Goal: Information Seeking & Learning: Check status

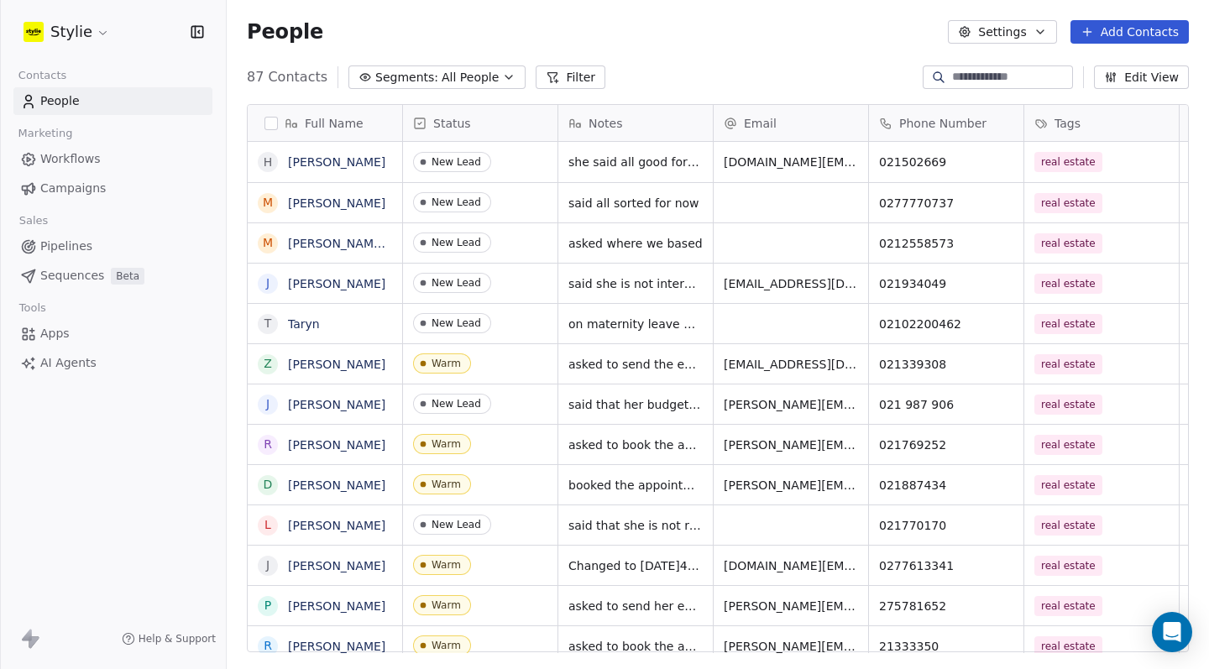
scroll to position [577, 970]
click at [86, 197] on span "Campaigns" at bounding box center [73, 189] width 66 height 18
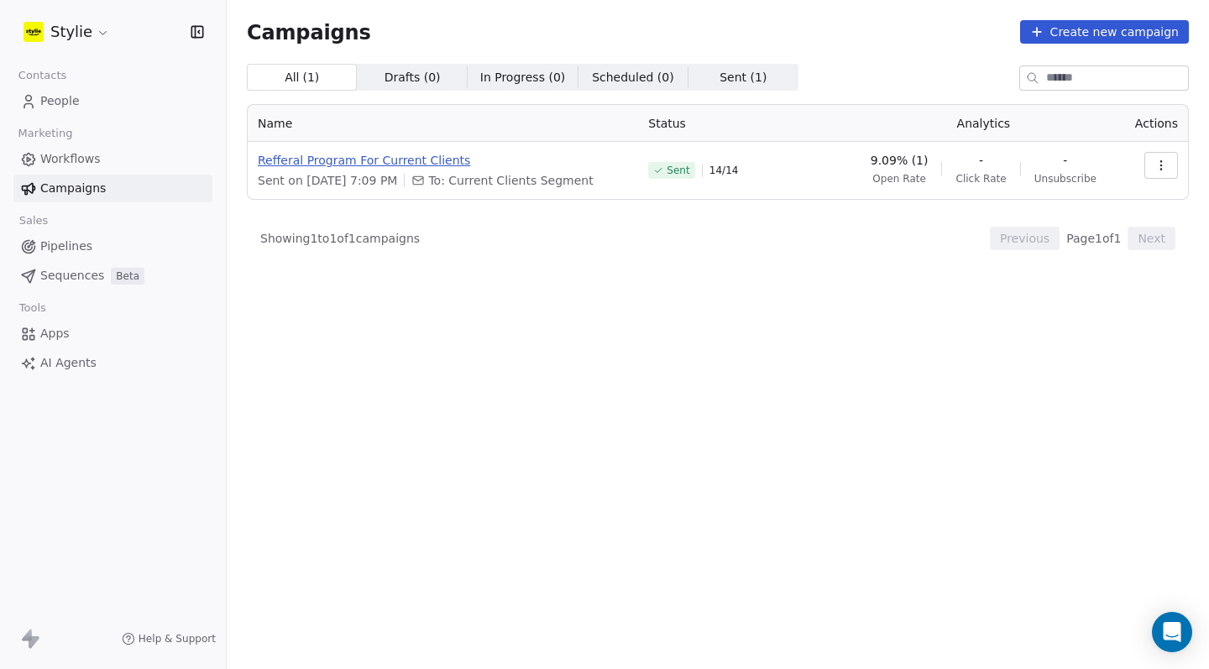
click at [354, 160] on span "Refferal Program For Current Clients" at bounding box center [443, 160] width 370 height 17
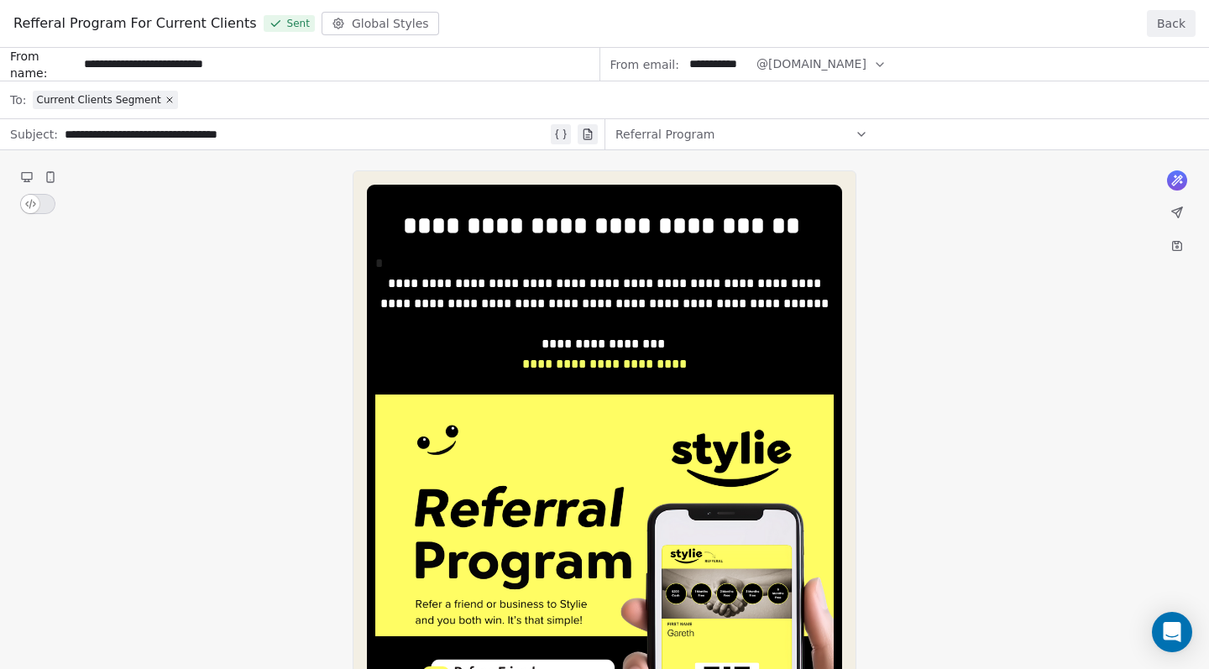
click at [1174, 19] on button "Back" at bounding box center [1171, 23] width 49 height 27
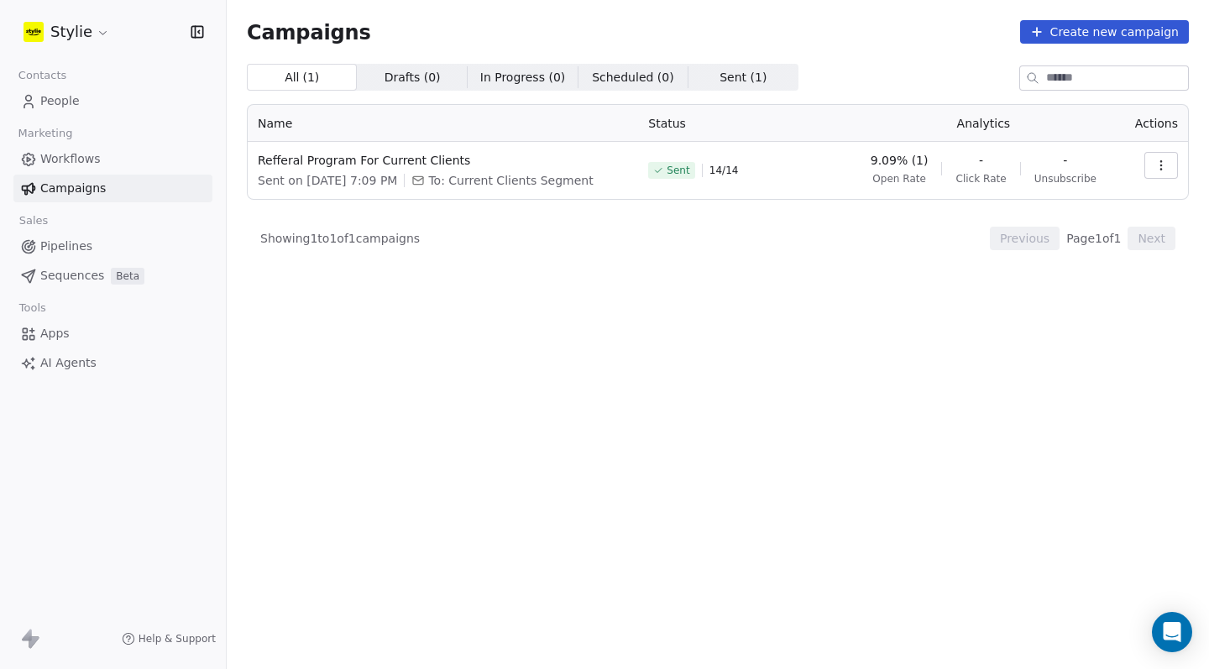
click at [753, 71] on span "Sent ( 1 ) Sent ( 1 )" at bounding box center [744, 77] width 110 height 27
click at [289, 76] on span "All ( 1 )" at bounding box center [302, 78] width 35 height 18
click at [122, 165] on link "Workflows" at bounding box center [112, 159] width 199 height 28
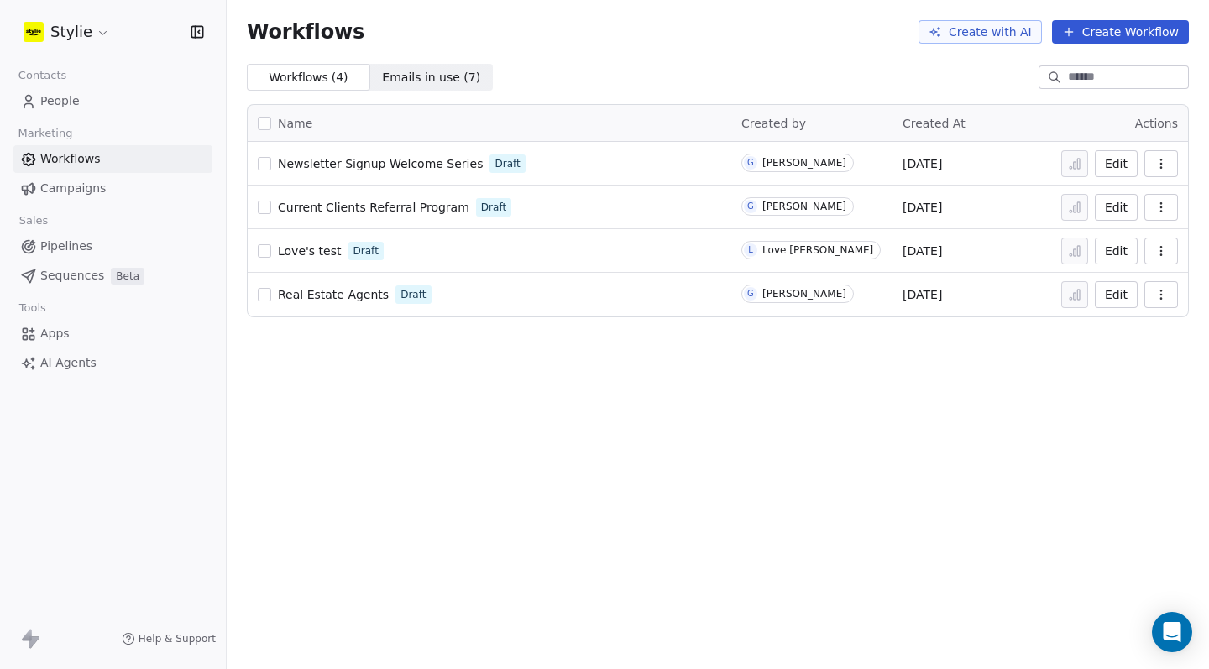
click at [74, 105] on span "People" at bounding box center [59, 101] width 39 height 18
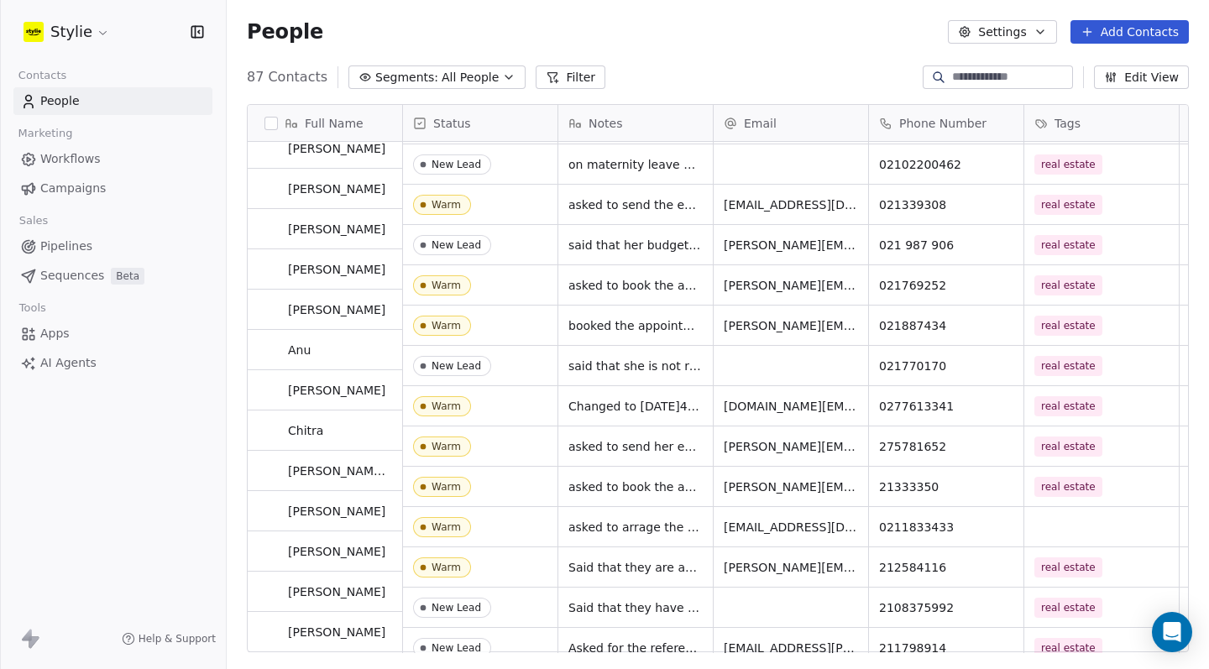
scroll to position [160, 0]
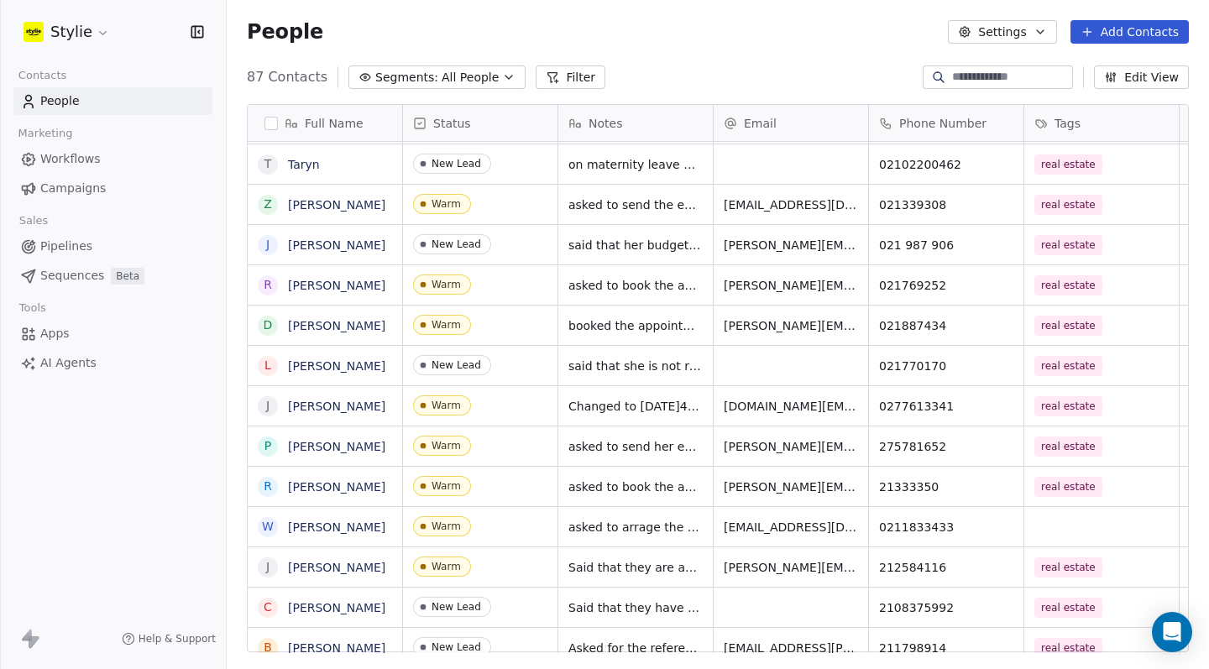
click at [62, 188] on span "Campaigns" at bounding box center [73, 189] width 66 height 18
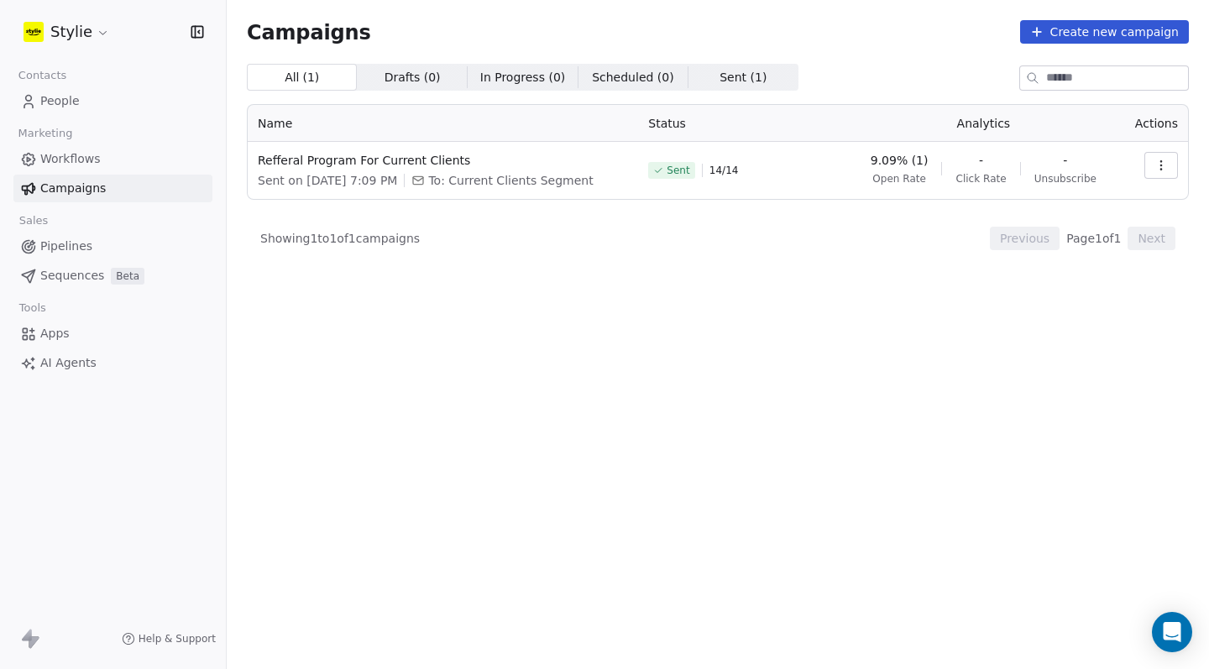
click at [1169, 159] on button "button" at bounding box center [1162, 165] width 34 height 27
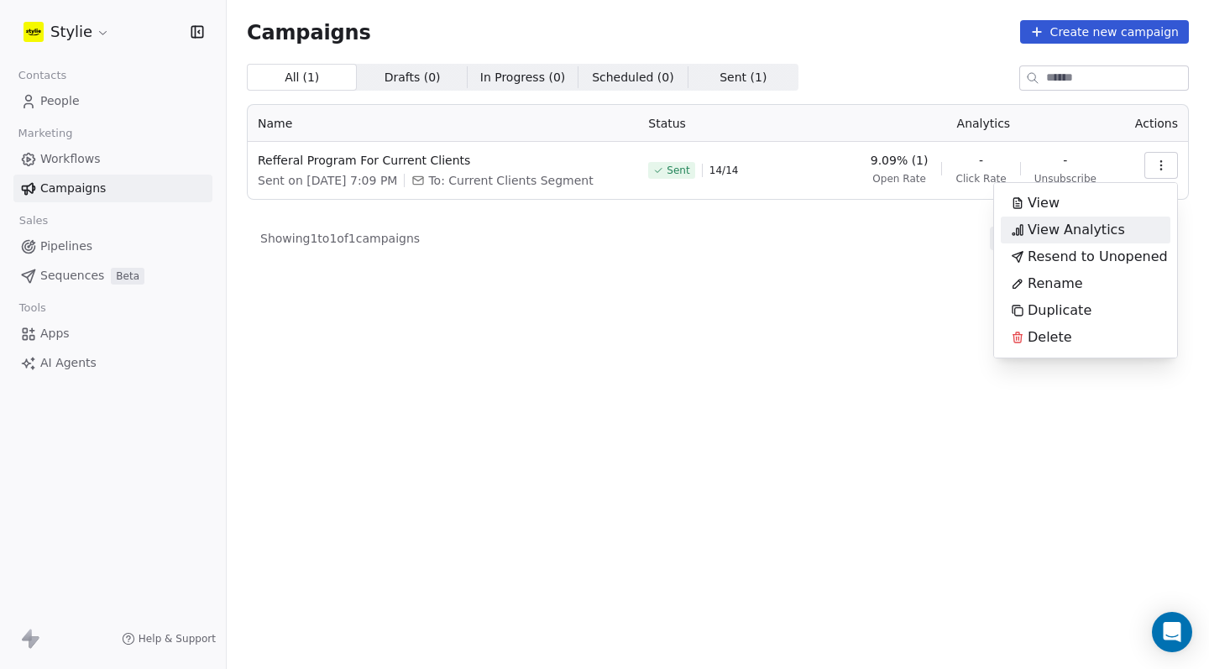
click at [1119, 232] on span "View Analytics" at bounding box center [1076, 230] width 97 height 20
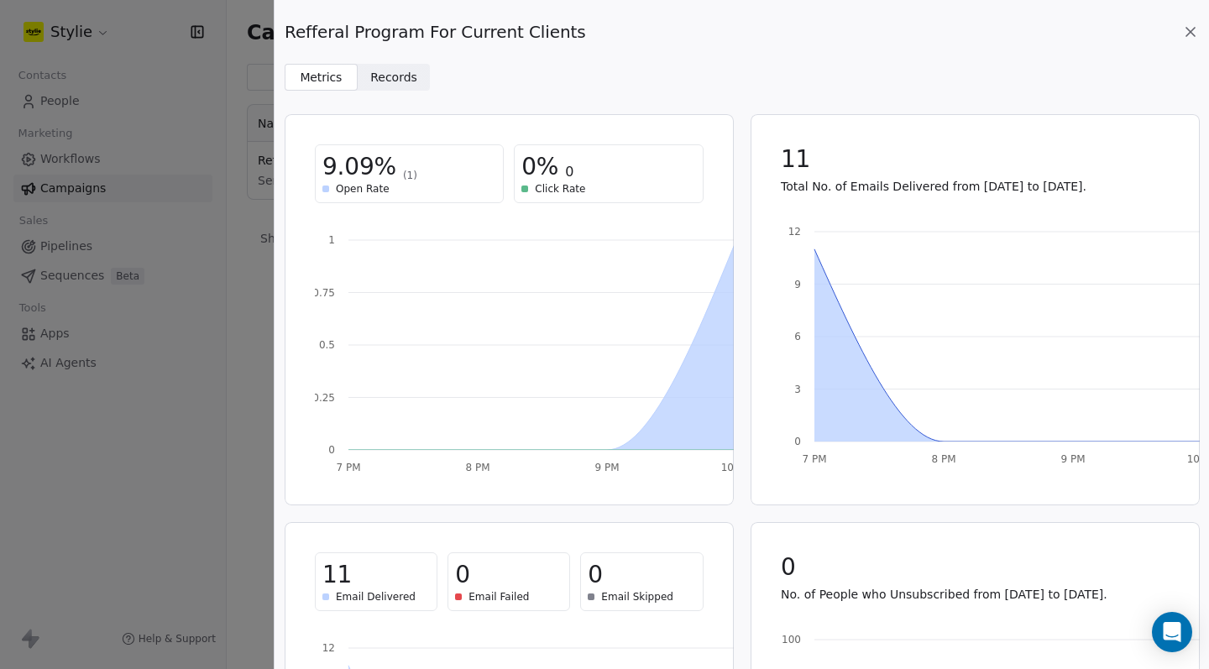
click at [421, 90] on span "Records Records" at bounding box center [394, 77] width 73 height 27
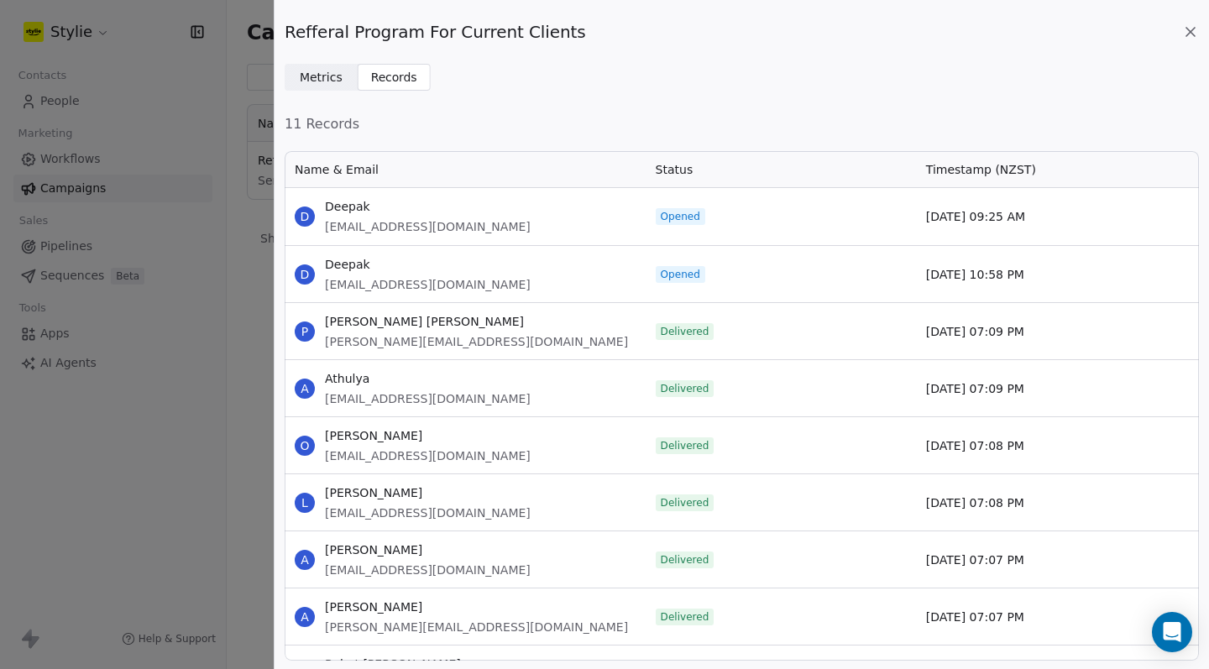
click at [1200, 38] on div "Refferal Program For Current Clients Metrics Metrics Records Records" at bounding box center [742, 45] width 935 height 91
click at [1195, 30] on icon at bounding box center [1190, 32] width 17 height 17
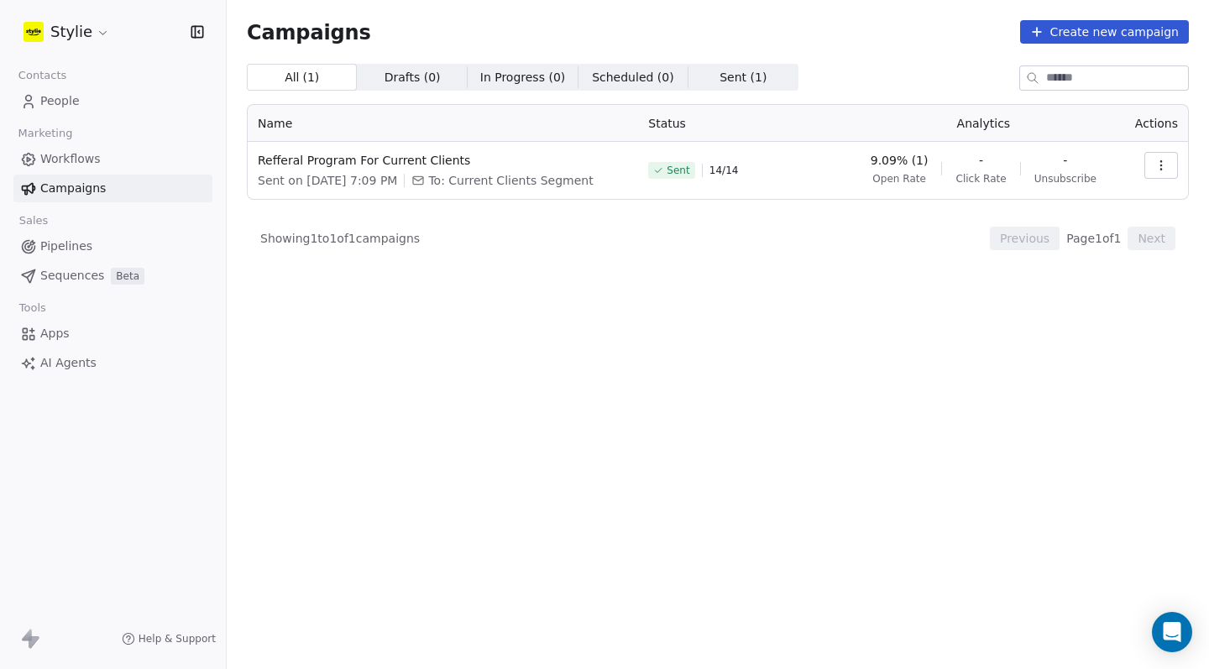
click at [97, 90] on link "People" at bounding box center [112, 101] width 199 height 28
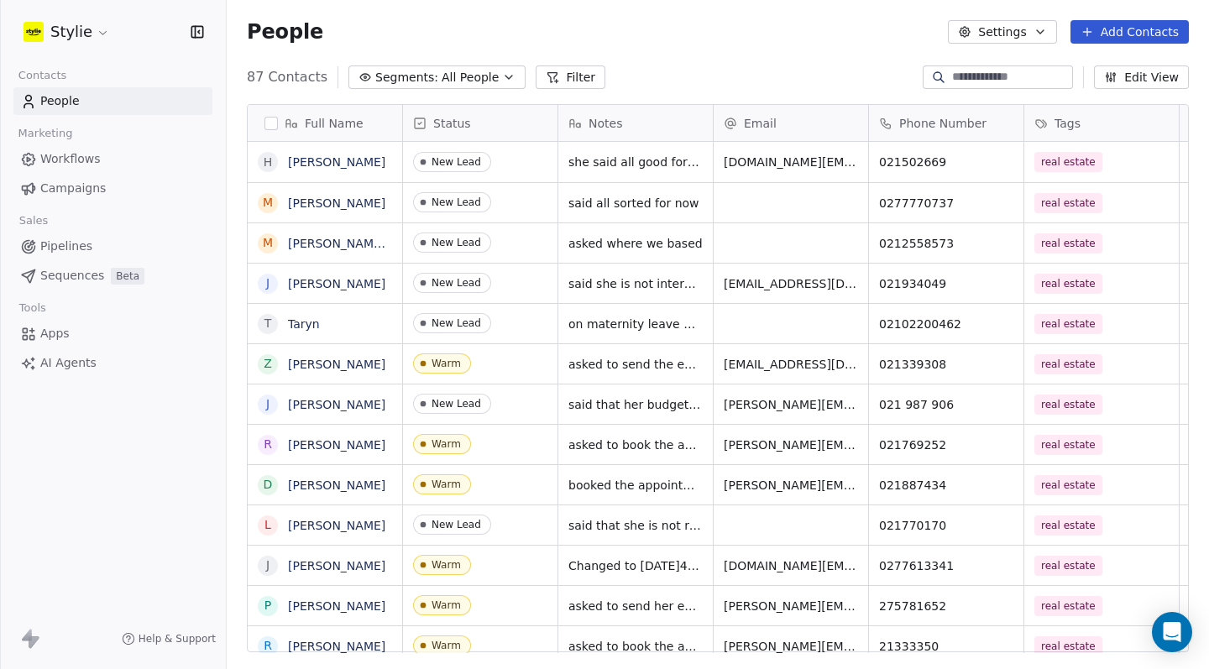
scroll to position [577, 970]
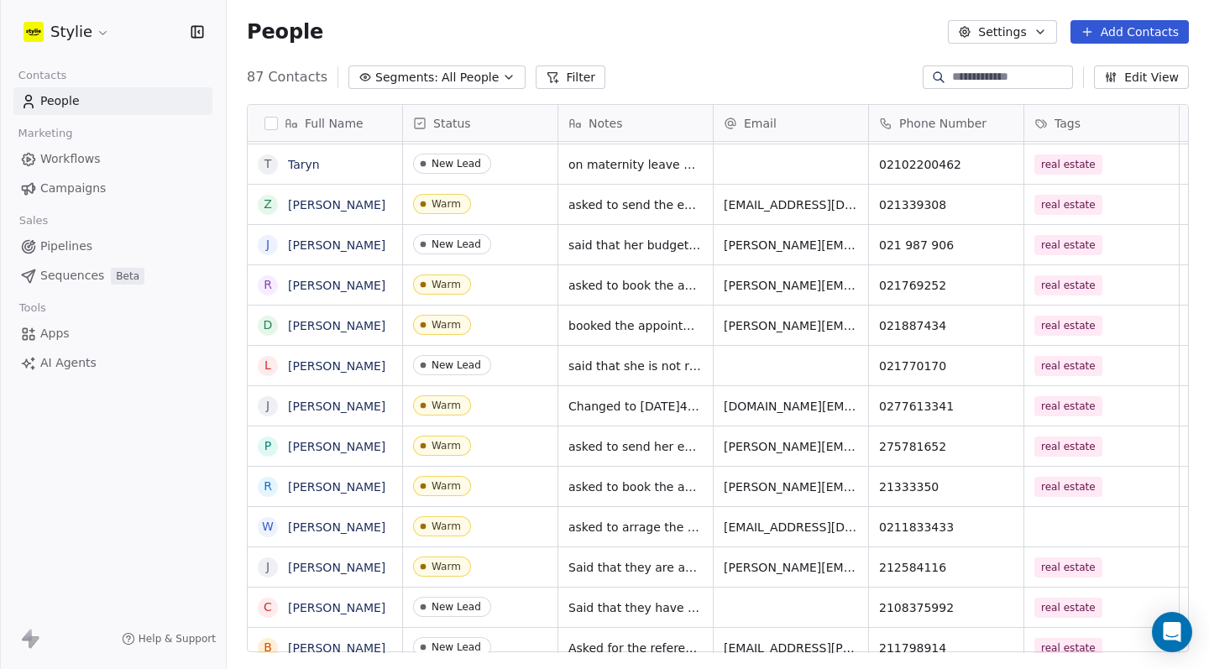
click at [965, 79] on input at bounding box center [1011, 77] width 118 height 17
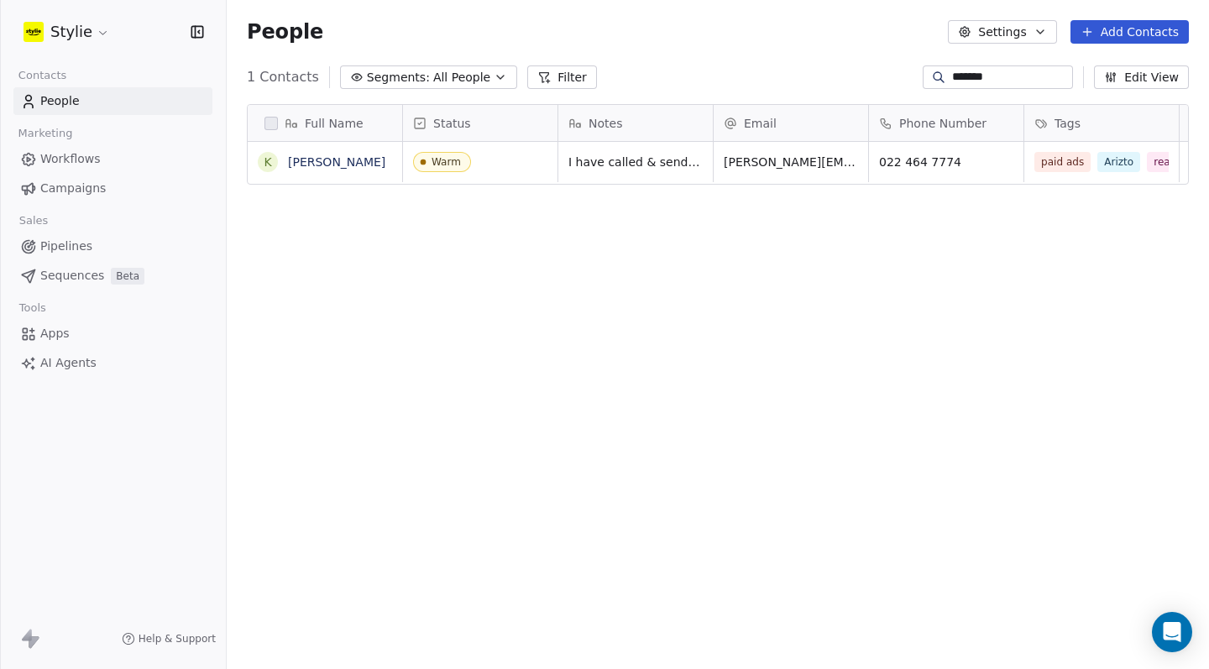
type input "*******"
drag, startPoint x: 378, startPoint y: 165, endPoint x: 403, endPoint y: 226, distance: 65.5
click at [400, 165] on icon "grid" at bounding box center [406, 159] width 13 height 13
click at [938, 160] on icon "grid" at bounding box center [944, 159] width 13 height 13
click at [1015, 159] on div "022 464 7774" at bounding box center [946, 162] width 155 height 40
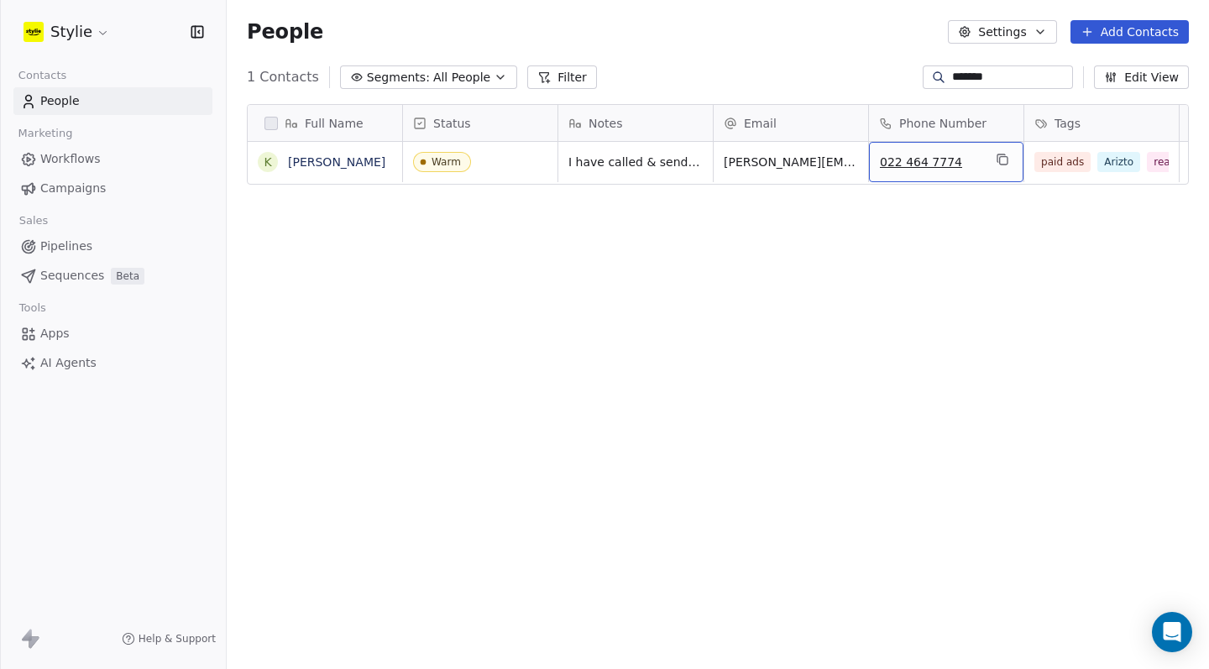
click at [1009, 160] on icon "grid" at bounding box center [1002, 159] width 13 height 13
